Goal: Task Accomplishment & Management: Use online tool/utility

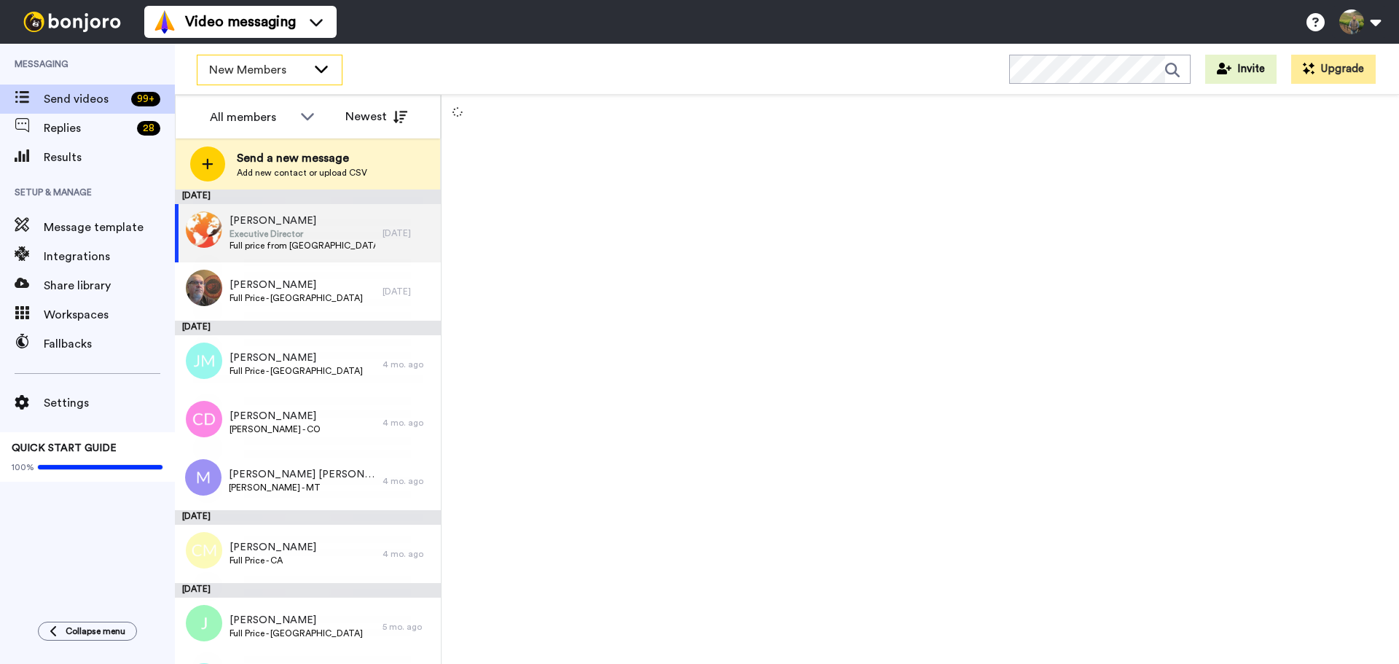
click at [277, 78] on span "New Members" at bounding box center [258, 69] width 98 height 17
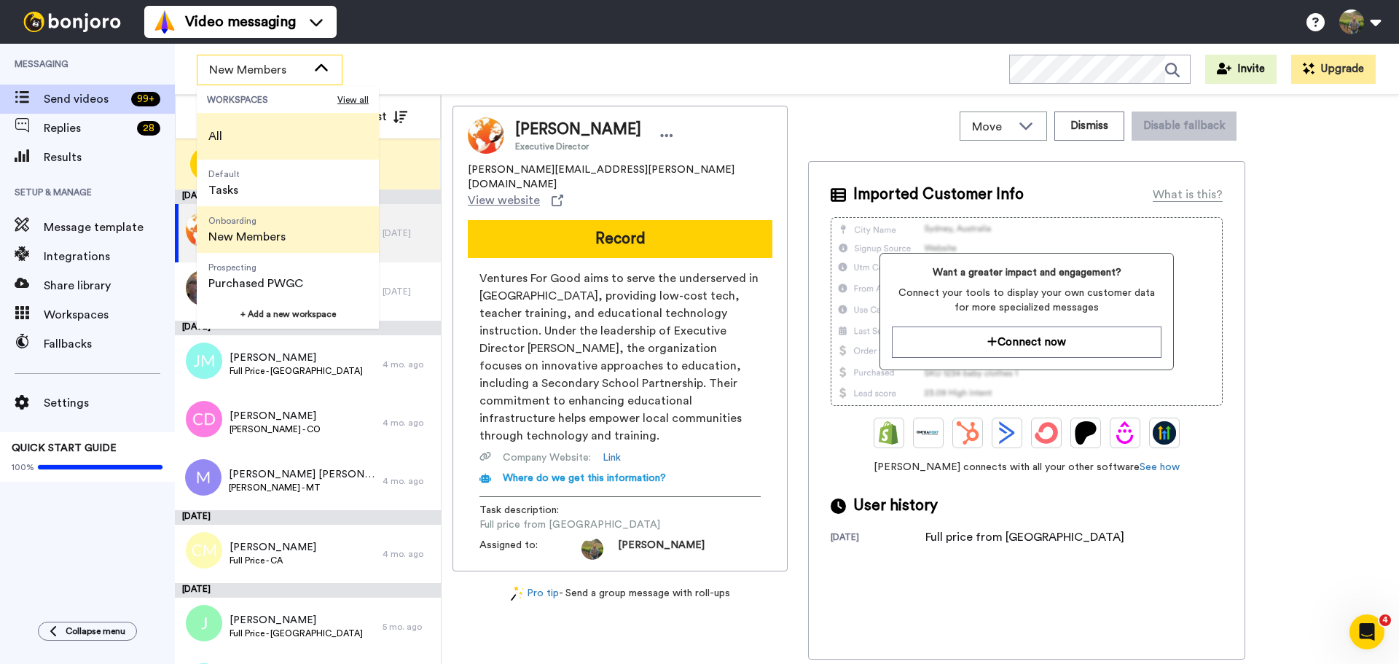
click at [250, 141] on li "All" at bounding box center [288, 136] width 182 height 47
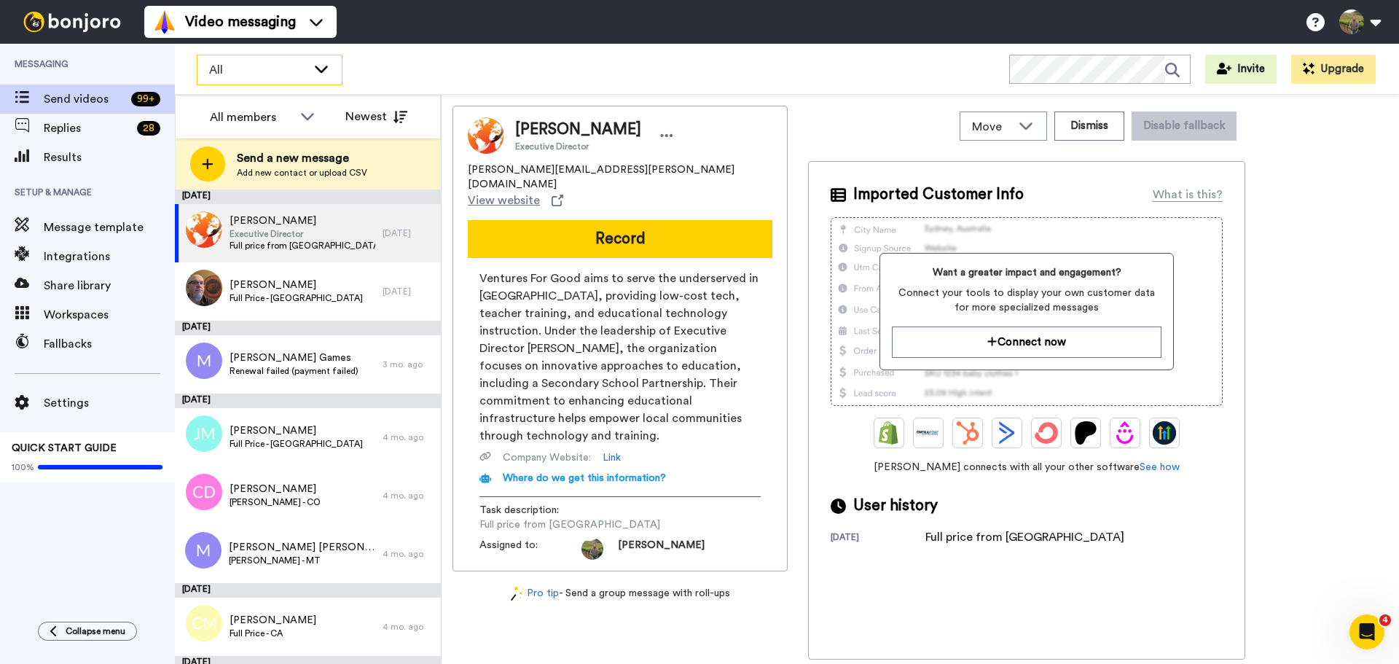
click at [306, 67] on span "All" at bounding box center [258, 69] width 98 height 17
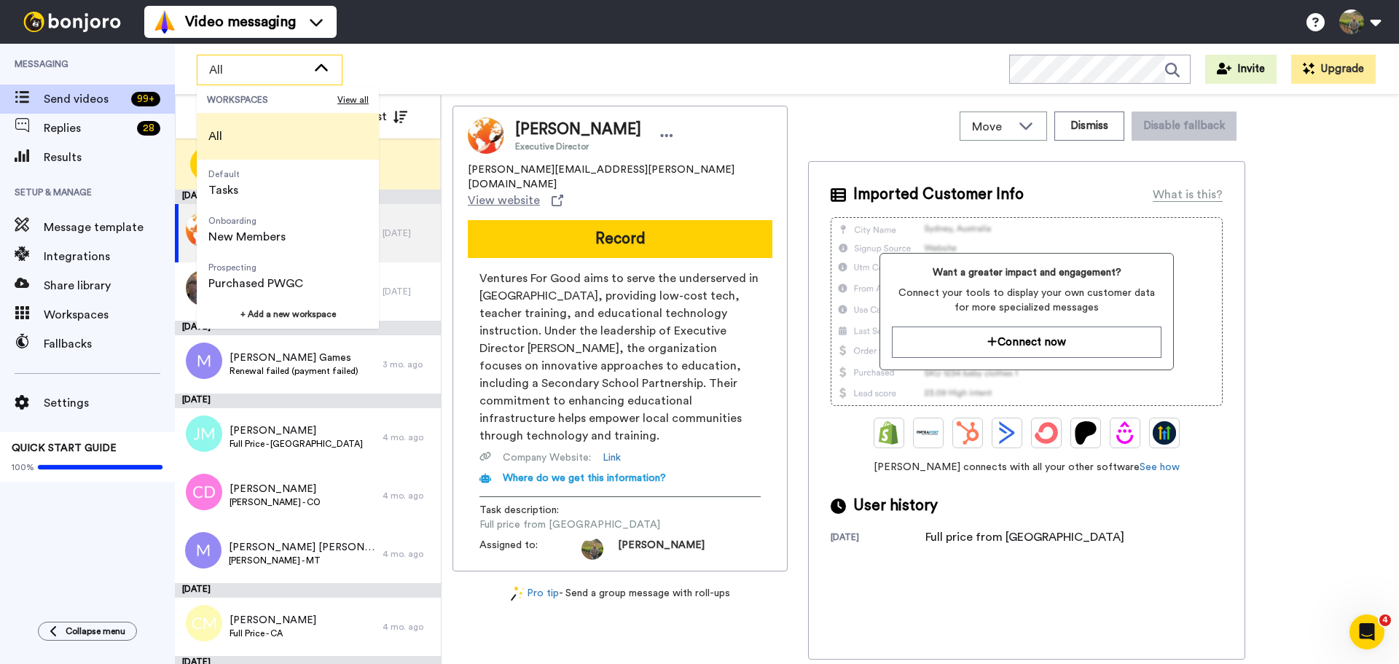
click at [426, 63] on div "All WORKSPACES View all All Default Tasks Onboarding New Members Prospecting Pu…" at bounding box center [787, 69] width 1224 height 51
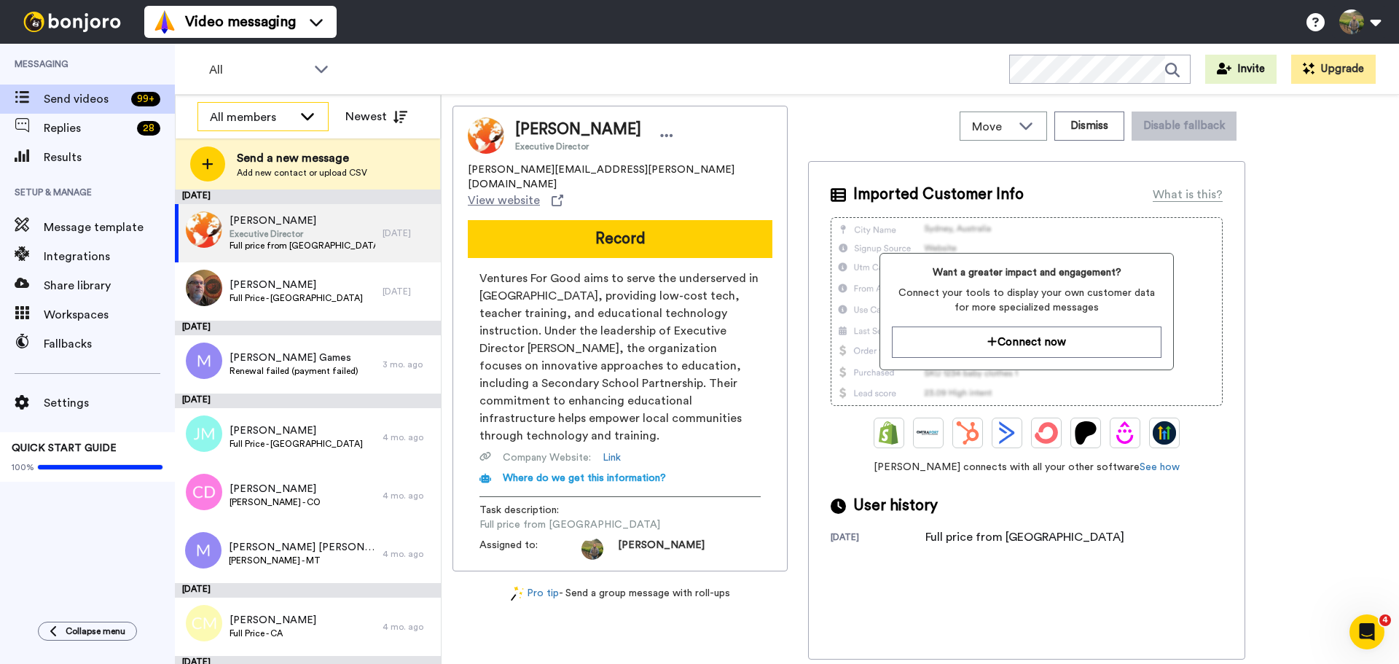
click at [299, 122] on icon at bounding box center [307, 116] width 17 height 15
click at [322, 81] on div "All" at bounding box center [269, 69] width 144 height 29
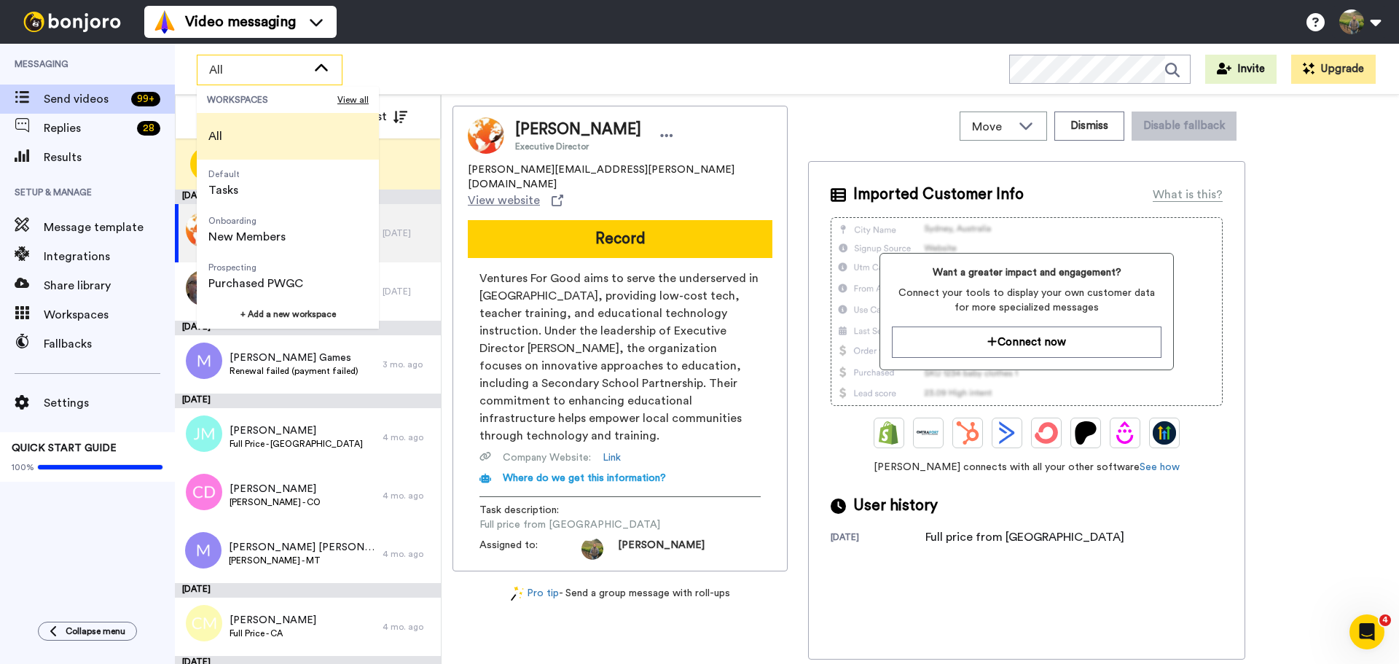
click at [392, 64] on div "All WORKSPACES View all All Default Tasks Onboarding New Members Prospecting Pu…" at bounding box center [787, 69] width 1224 height 51
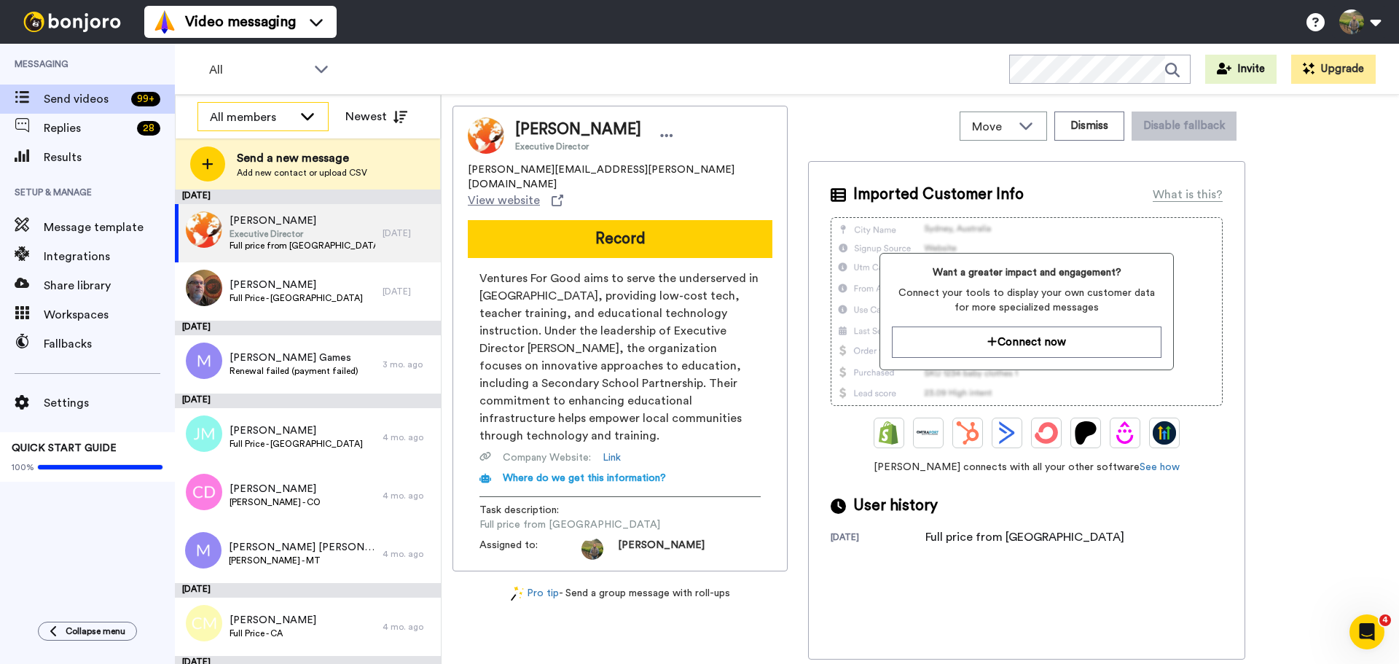
click at [248, 109] on div "All members" at bounding box center [251, 117] width 83 height 17
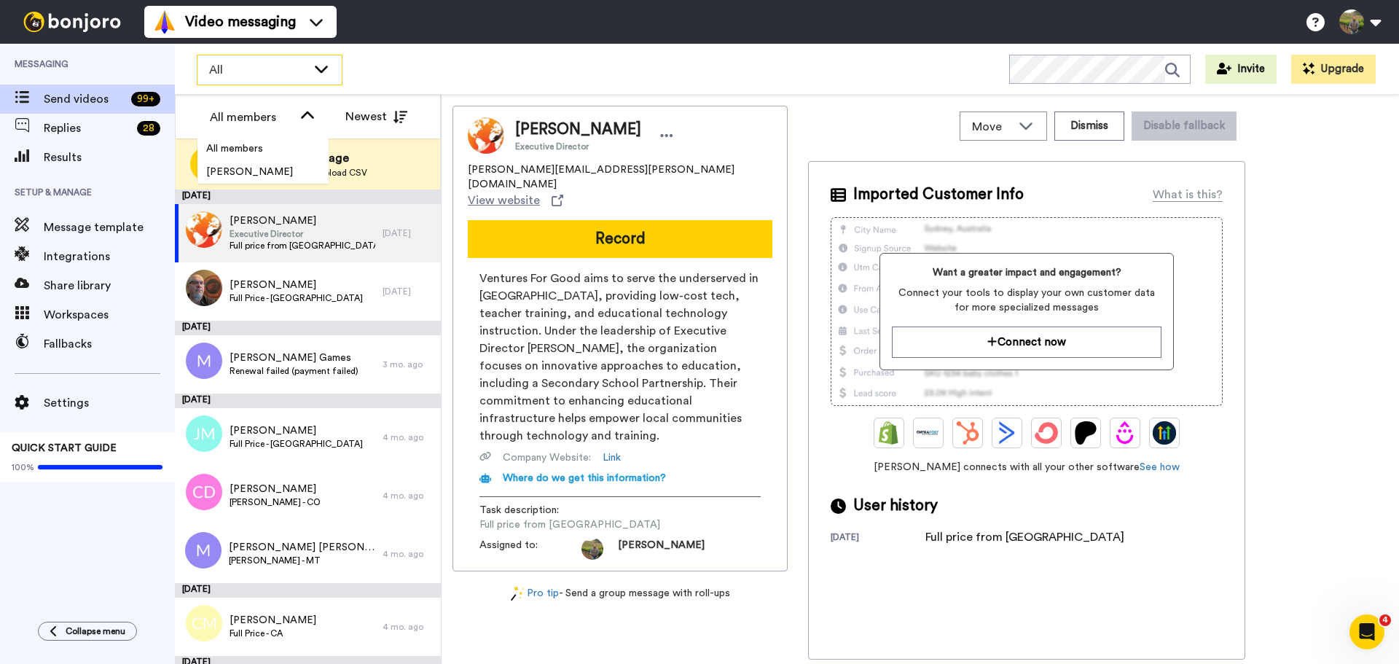
click at [251, 72] on span "All" at bounding box center [258, 69] width 98 height 17
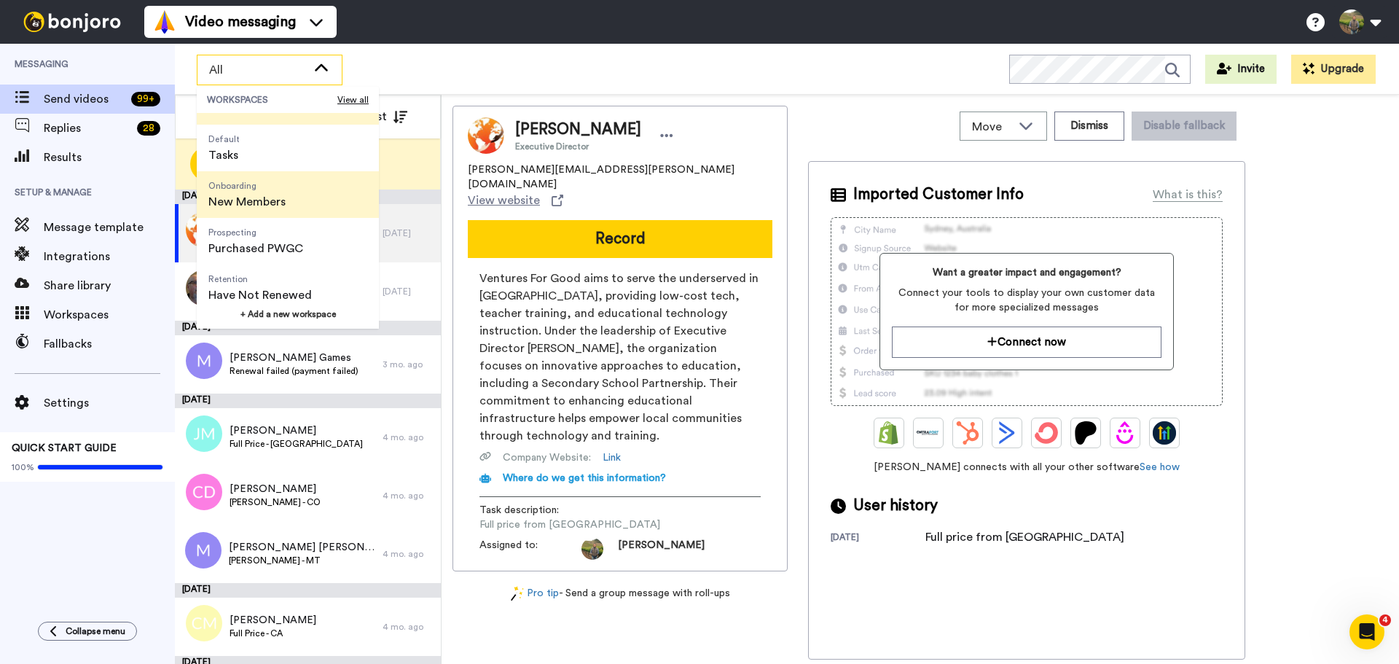
scroll to position [93, 0]
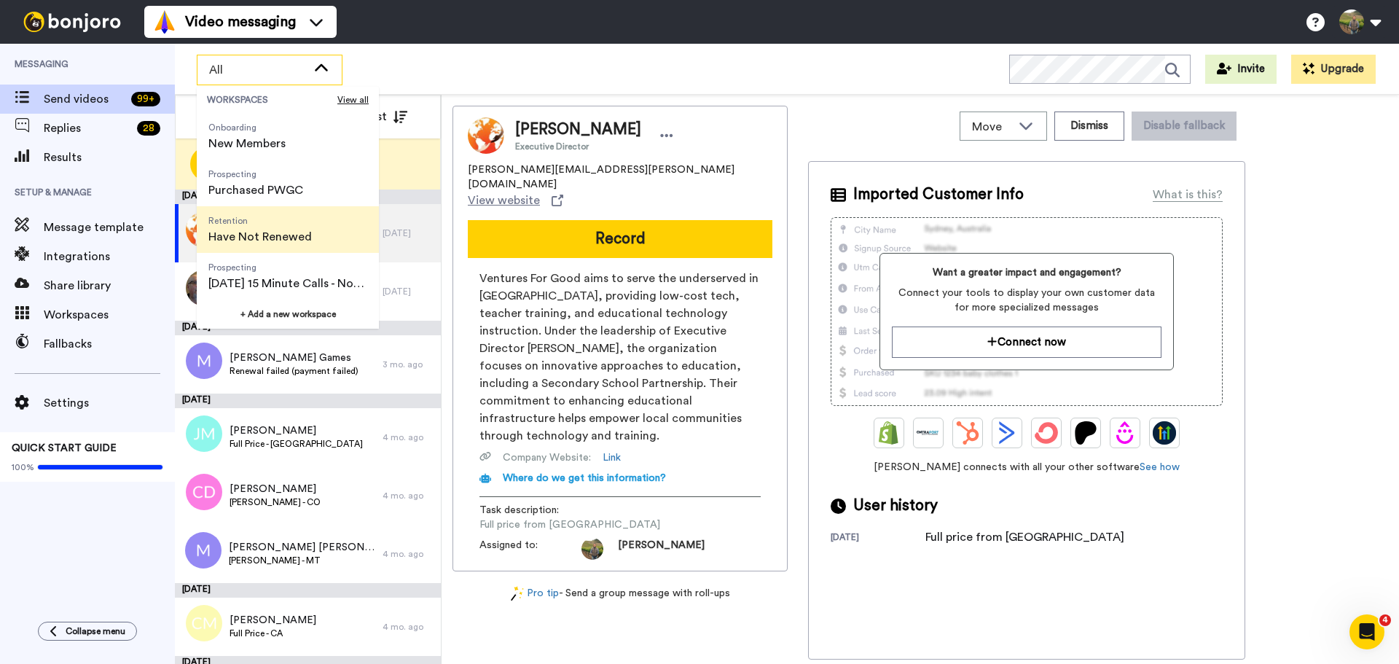
click at [272, 230] on span "Have Not Renewed" at bounding box center [259, 236] width 103 height 17
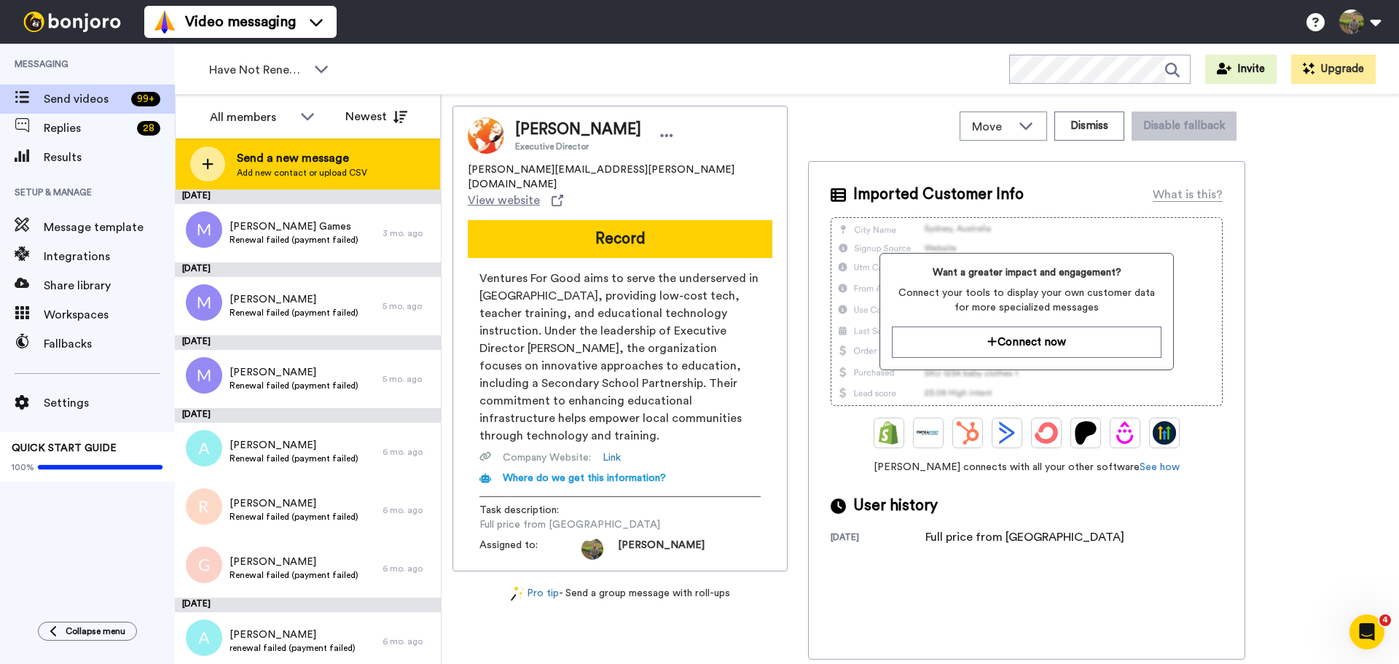
click at [205, 157] on icon at bounding box center [208, 163] width 12 height 13
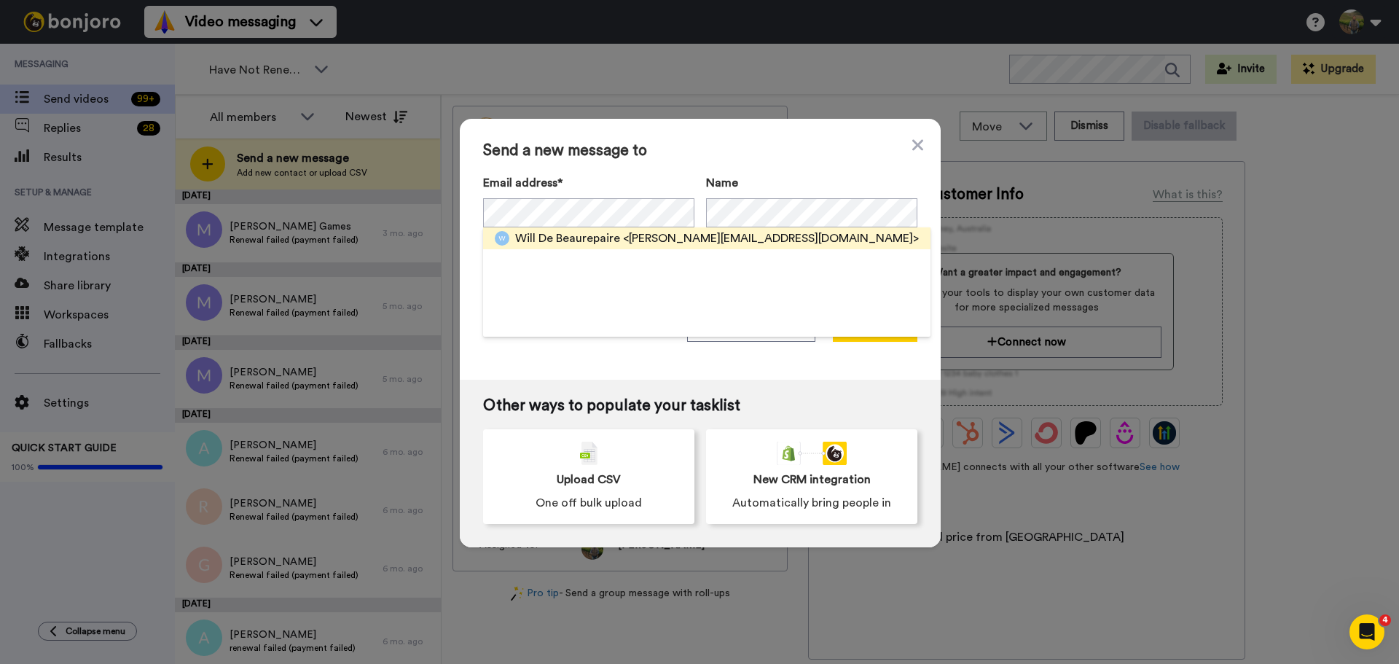
click at [544, 247] on div "[PERSON_NAME] <[PERSON_NAME][EMAIL_ADDRESS][DOMAIN_NAME]>" at bounding box center [706, 238] width 447 height 22
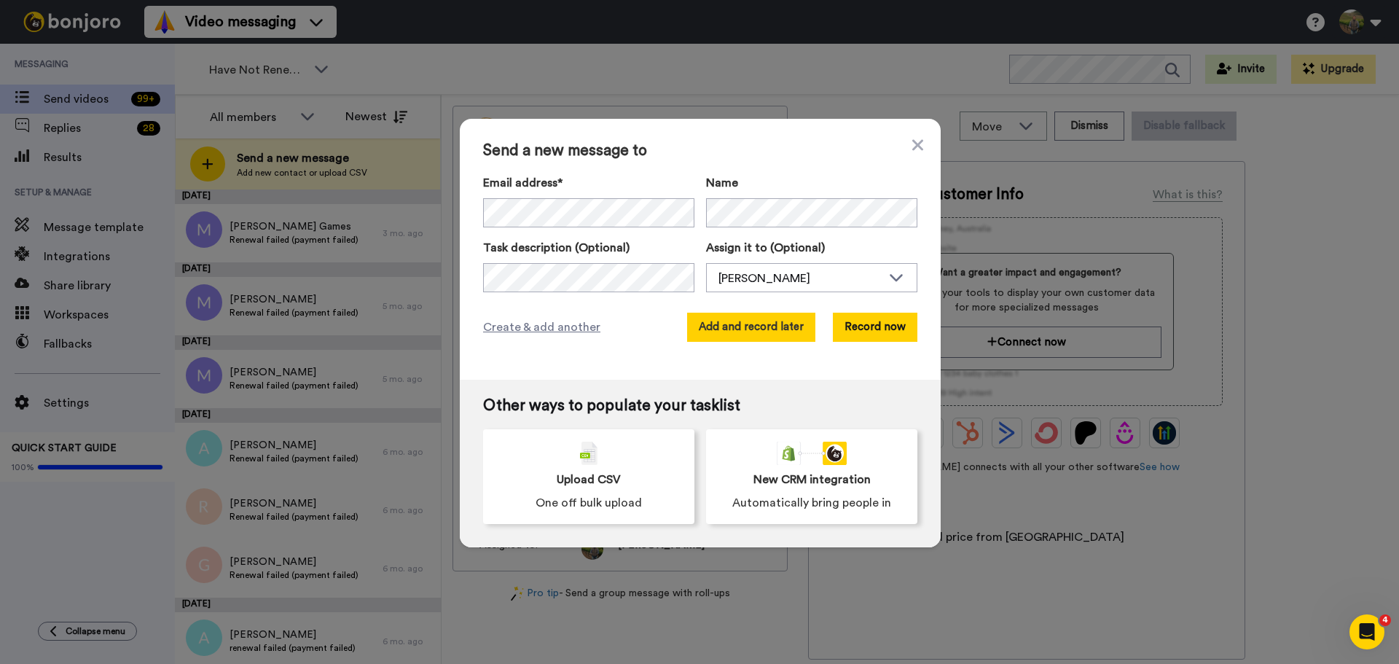
click at [760, 323] on button "Add and record later" at bounding box center [751, 327] width 128 height 29
